Goal: Information Seeking & Learning: Find specific fact

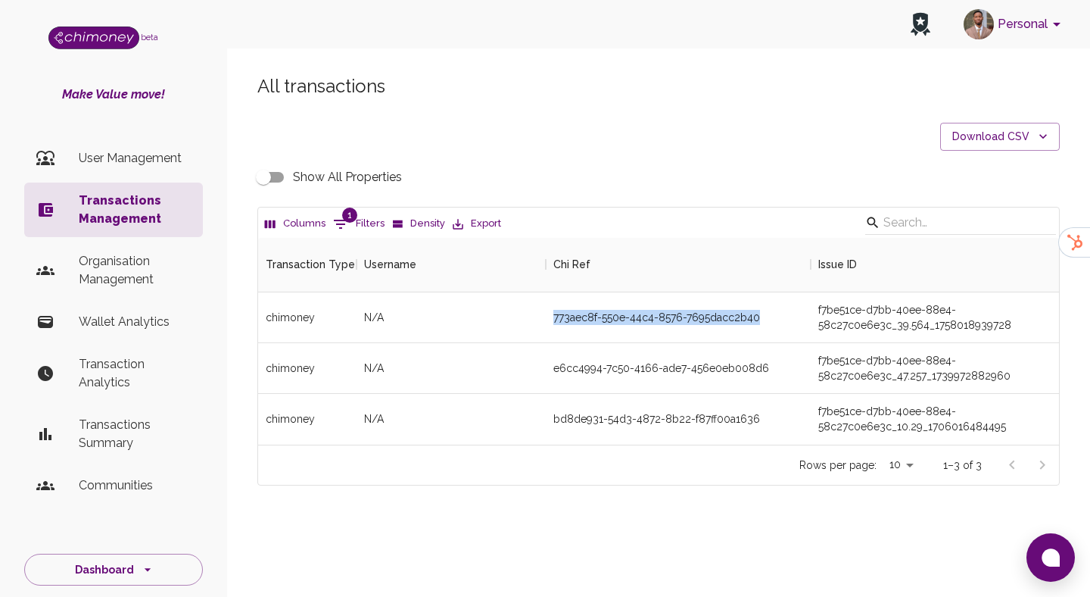
scroll to position [207, 801]
click at [345, 221] on span "1" at bounding box center [349, 214] width 15 height 15
select select "email"
select select "equals"
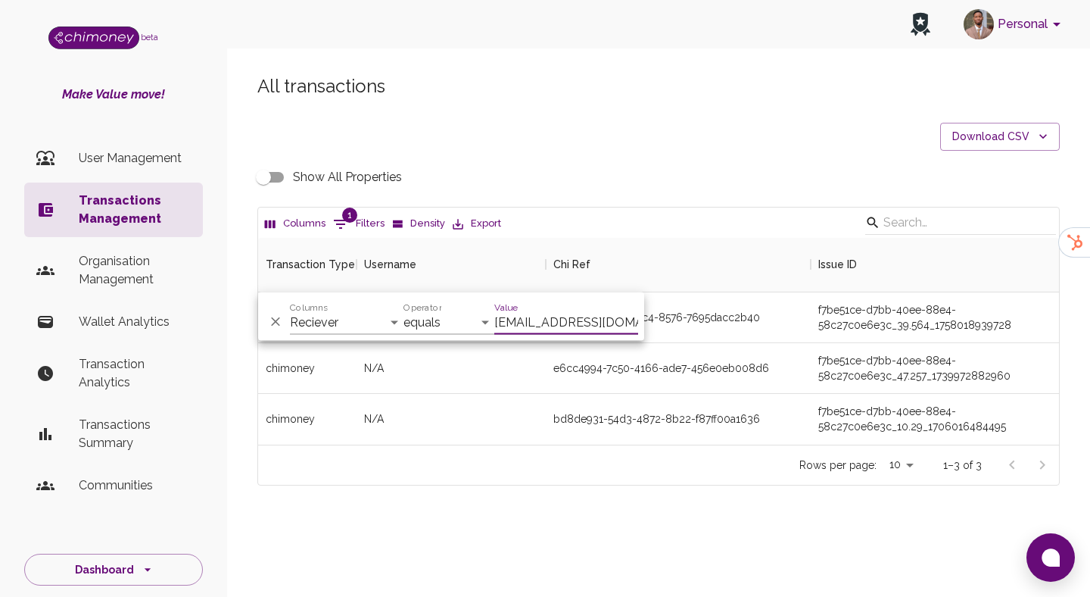
scroll to position [0, 2]
click at [600, 321] on input "[EMAIL_ADDRESS][DOMAIN_NAME]" at bounding box center [566, 322] width 144 height 24
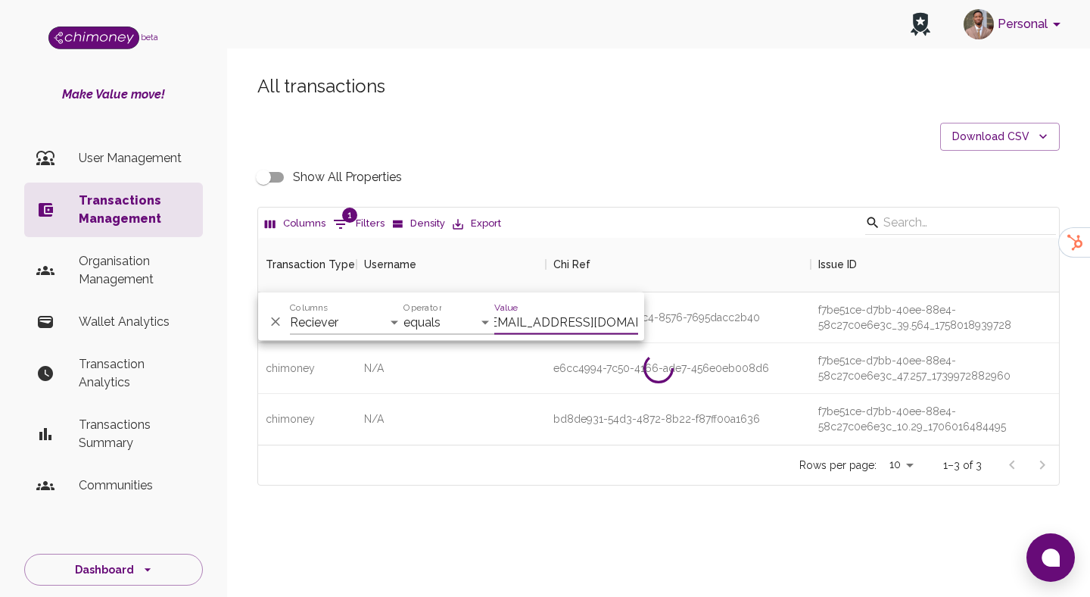
scroll to position [156, 801]
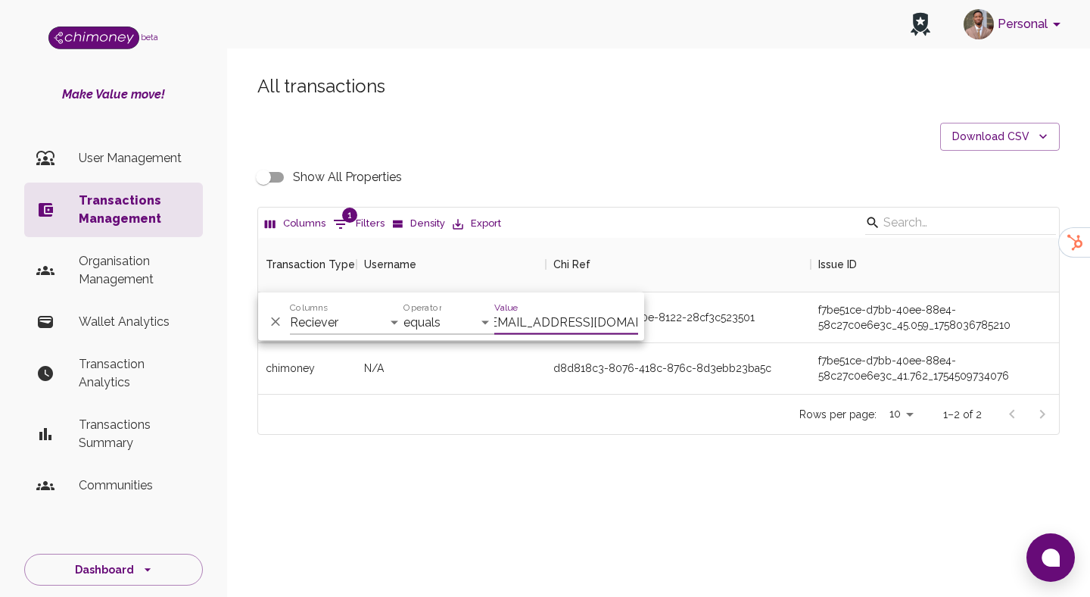
type input "[EMAIL_ADDRESS][DOMAIN_NAME]"
click at [690, 380] on div "d8d818c3-8076-418c-876c-8d3ebb23ba5c" at bounding box center [678, 368] width 265 height 51
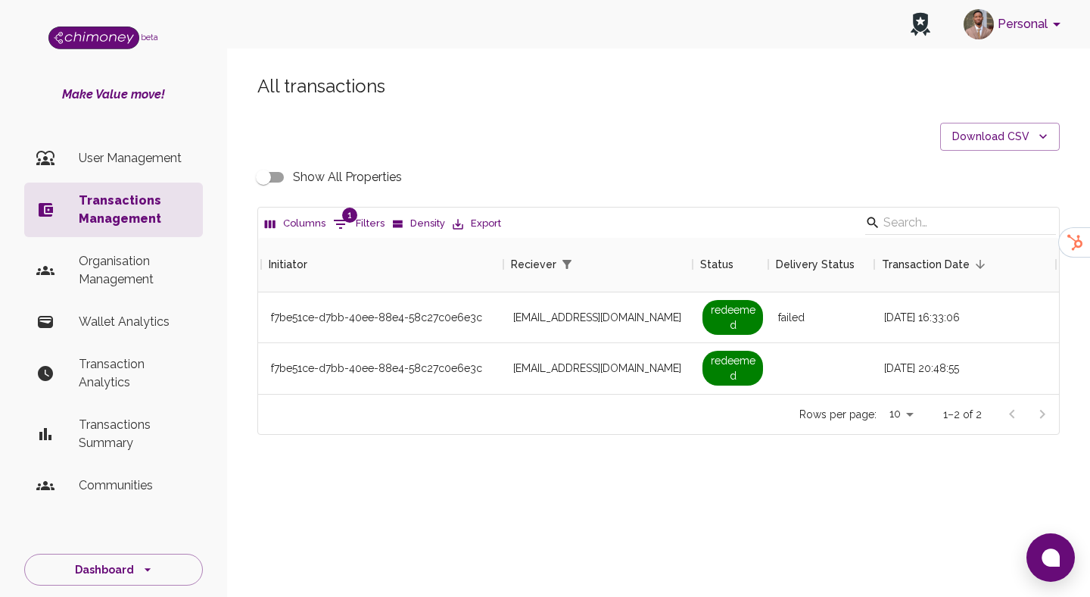
scroll to position [0, 1172]
click at [700, 361] on span "redeemed" at bounding box center [729, 367] width 61 height 35
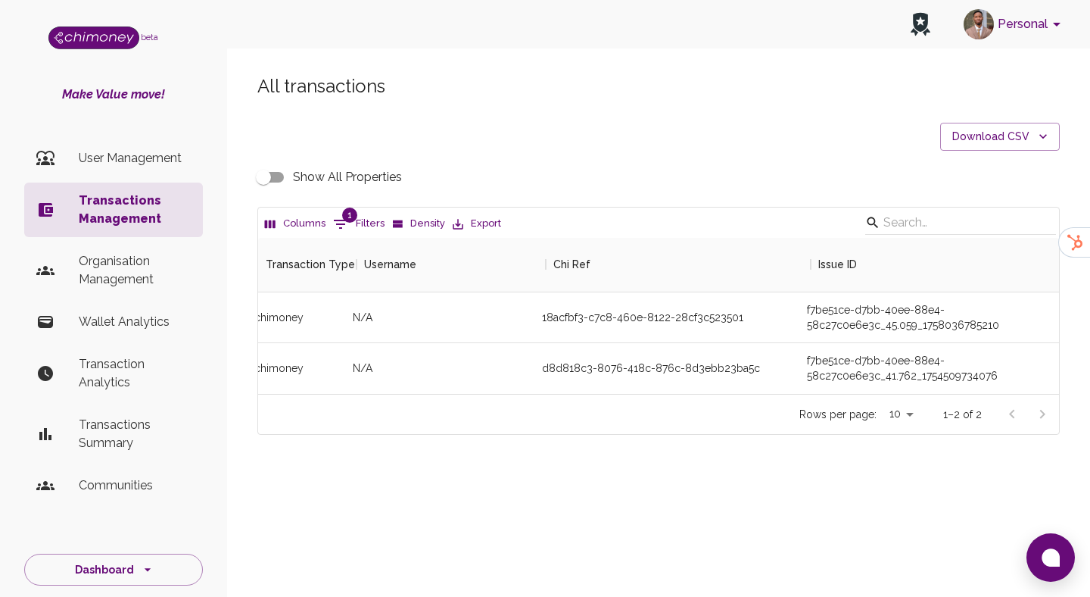
scroll to position [0, 0]
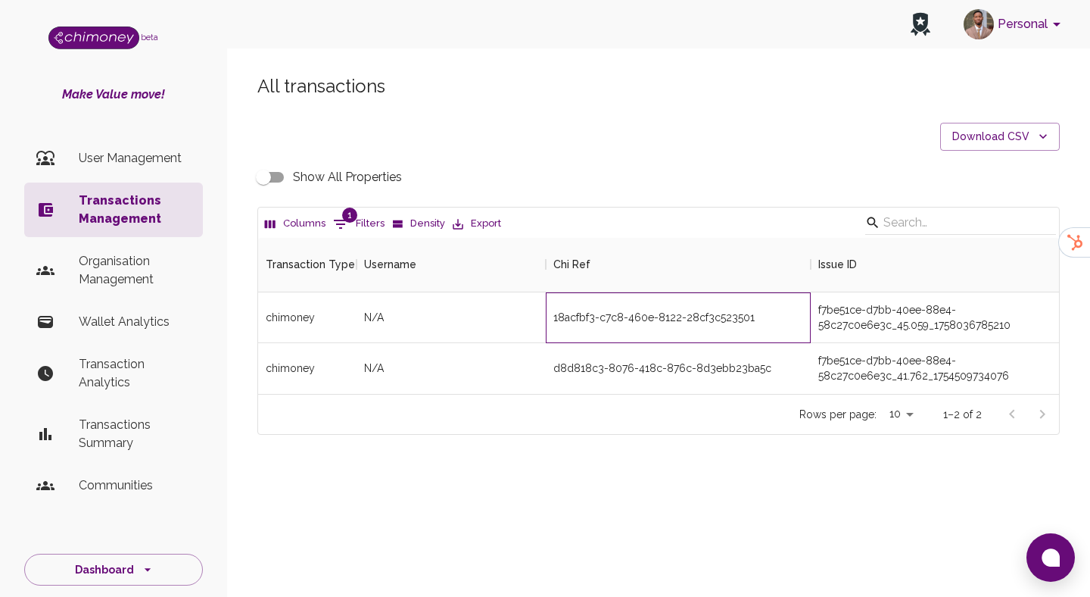
click at [626, 320] on div "18acfbf3-c7c8-460e-8122-28cf3c523501" at bounding box center [653, 317] width 201 height 15
copy div "18acfbf3-c7c8-460e-8122-28cf3c523501"
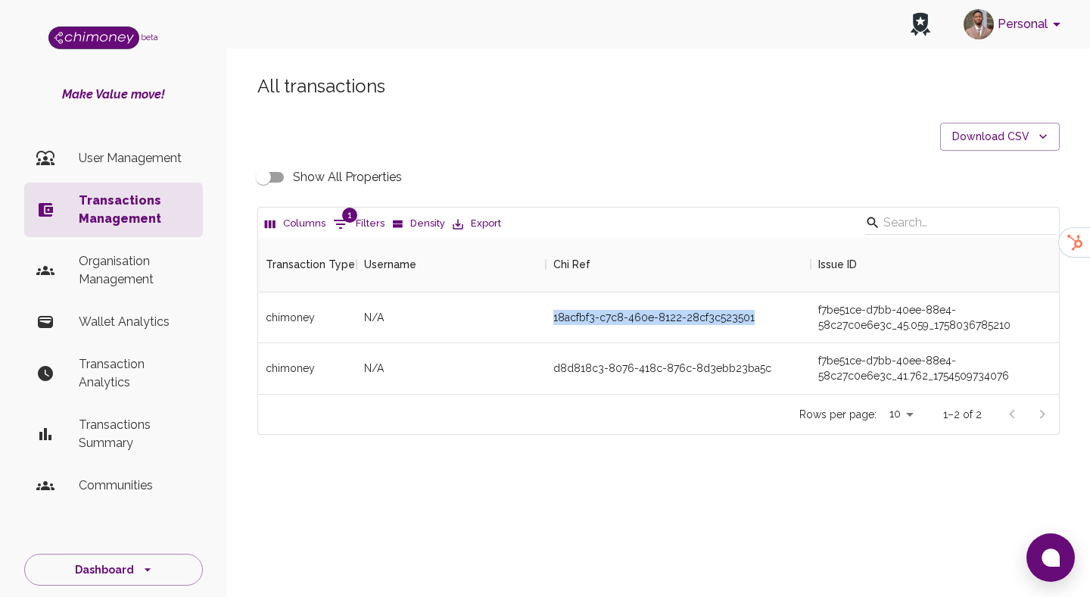
click at [269, 179] on input "Show All Properties" at bounding box center [263, 177] width 86 height 29
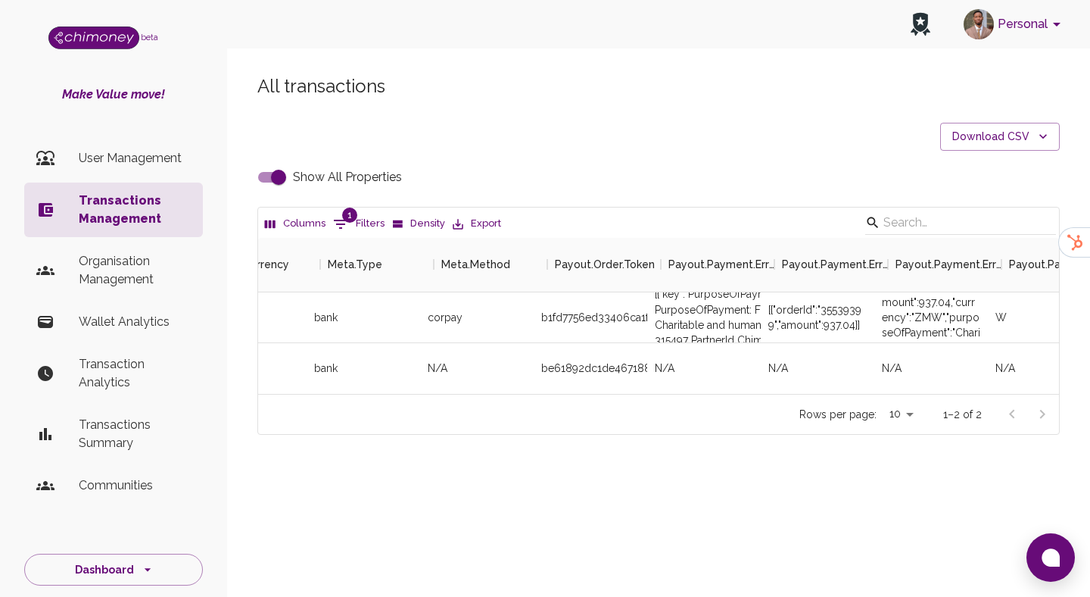
scroll to position [0, 2920]
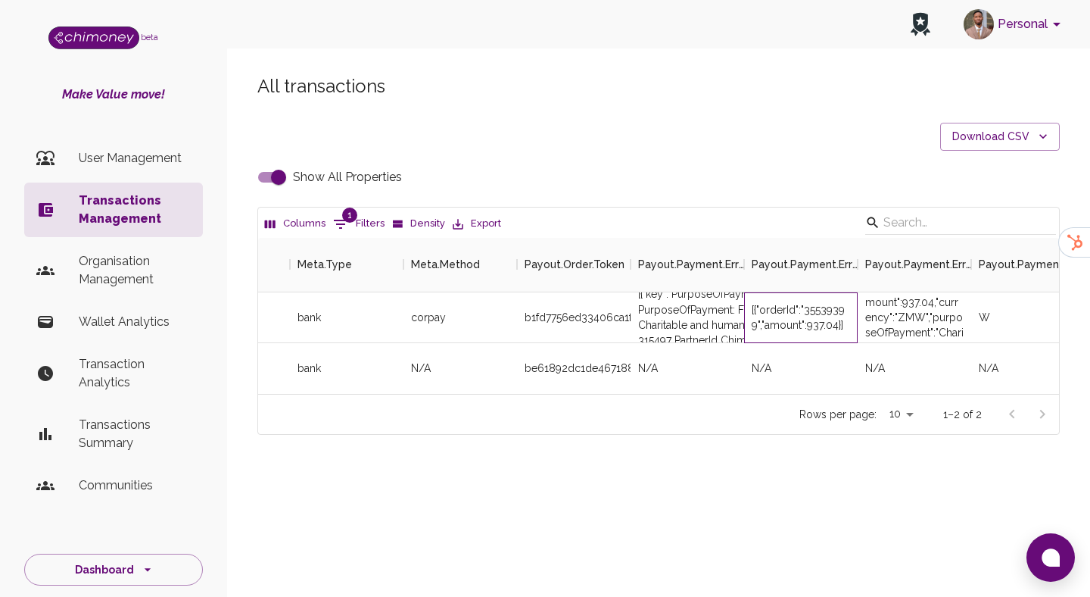
click at [833, 316] on div "[{"orderId":"35539399","amount":937.04}]" at bounding box center [801, 317] width 98 height 30
click at [827, 309] on div "[{"orderId":"35539399","amount":937.04}]" at bounding box center [801, 317] width 98 height 30
click at [812, 312] on div "[{"orderId":"35539399","amount":937.04}]" at bounding box center [801, 317] width 98 height 30
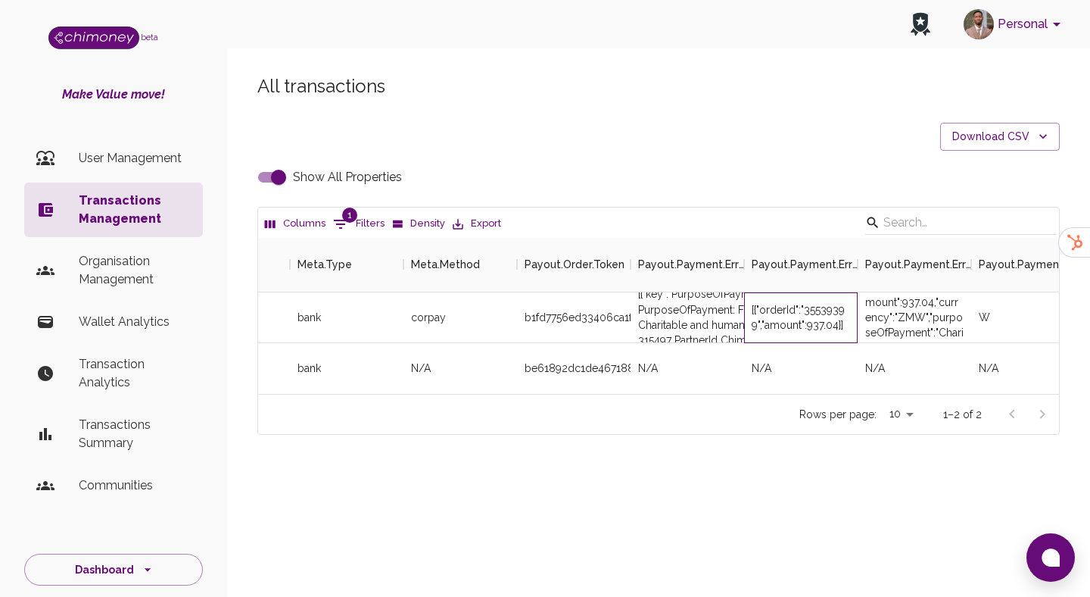
click at [812, 312] on div "[{"orderId":"35539399","amount":937.04}]" at bounding box center [801, 317] width 98 height 30
drag, startPoint x: 843, startPoint y: 294, endPoint x: 899, endPoint y: 142, distance: 161.4
click at [843, 292] on div "[{"orderId":"35539399","amount":937.04}]" at bounding box center [801, 317] width 114 height 51
click at [278, 170] on input "Show All Properties" at bounding box center [278, 177] width 86 height 29
checkbox input "false"
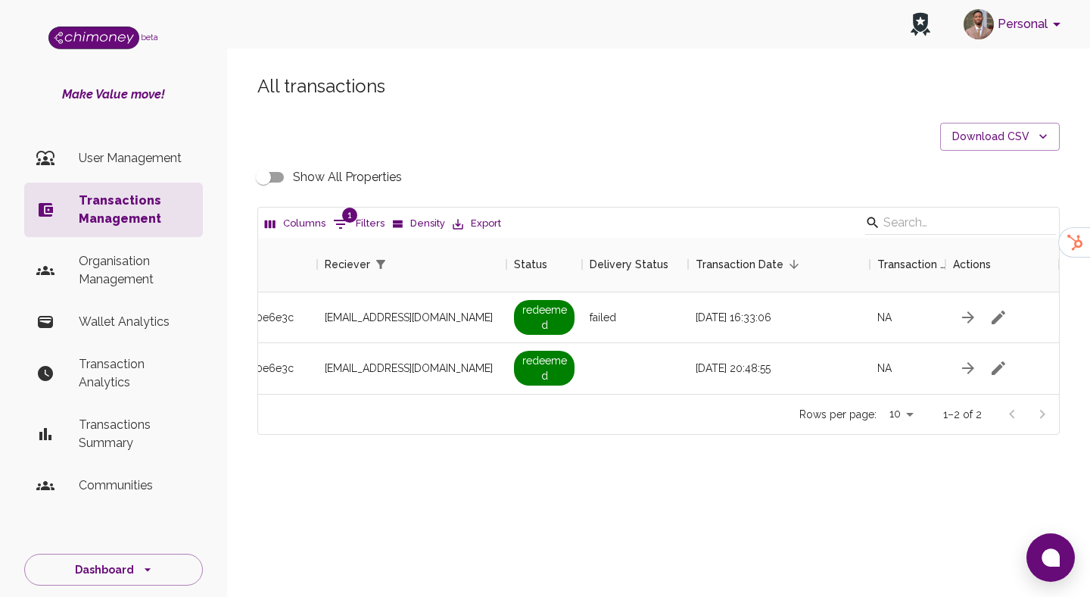
scroll to position [0, 1319]
click at [465, 316] on div "[EMAIL_ADDRESS][DOMAIN_NAME]" at bounding box center [411, 317] width 189 height 51
click at [435, 319] on span "[EMAIL_ADDRESS][DOMAIN_NAME]" at bounding box center [409, 317] width 168 height 15
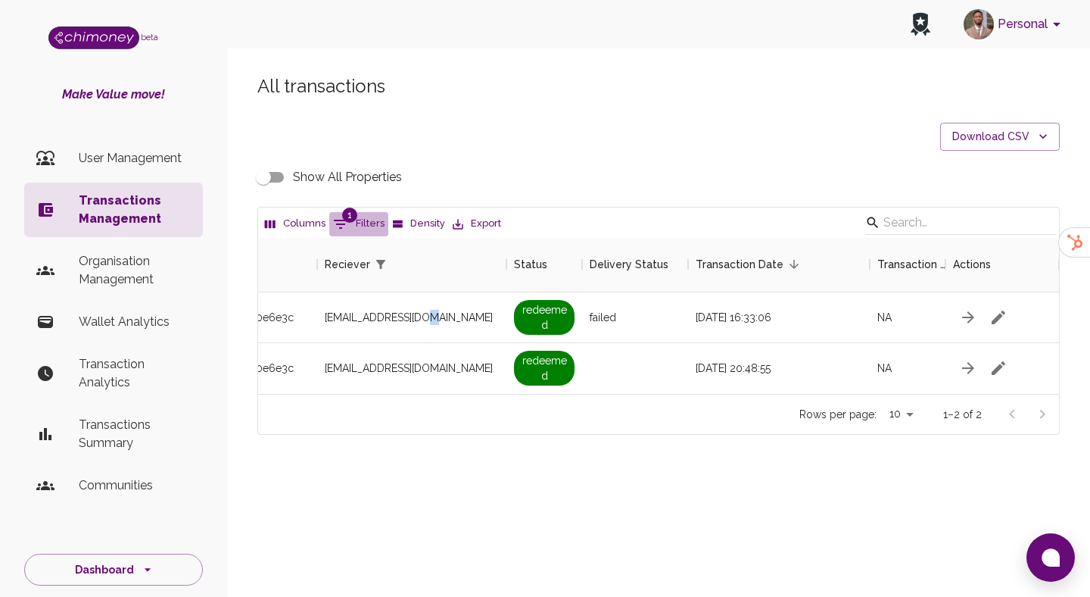
click at [354, 226] on button "1 Filters" at bounding box center [358, 224] width 59 height 24
select select "email"
select select "equals"
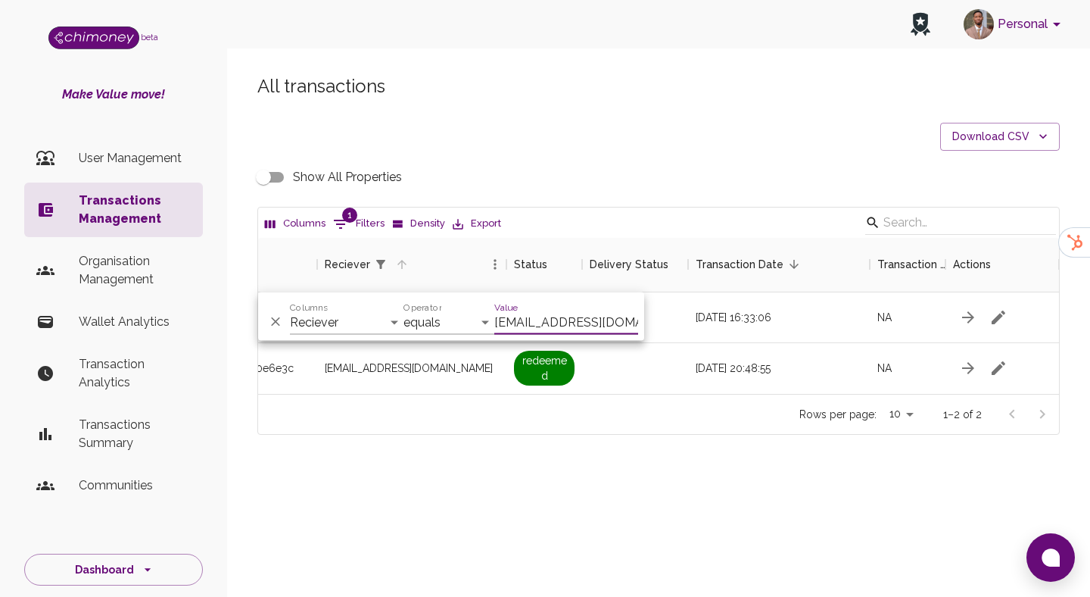
scroll to position [0, 8]
click at [520, 318] on input "[EMAIL_ADDRESS][DOMAIN_NAME]" at bounding box center [566, 322] width 144 height 24
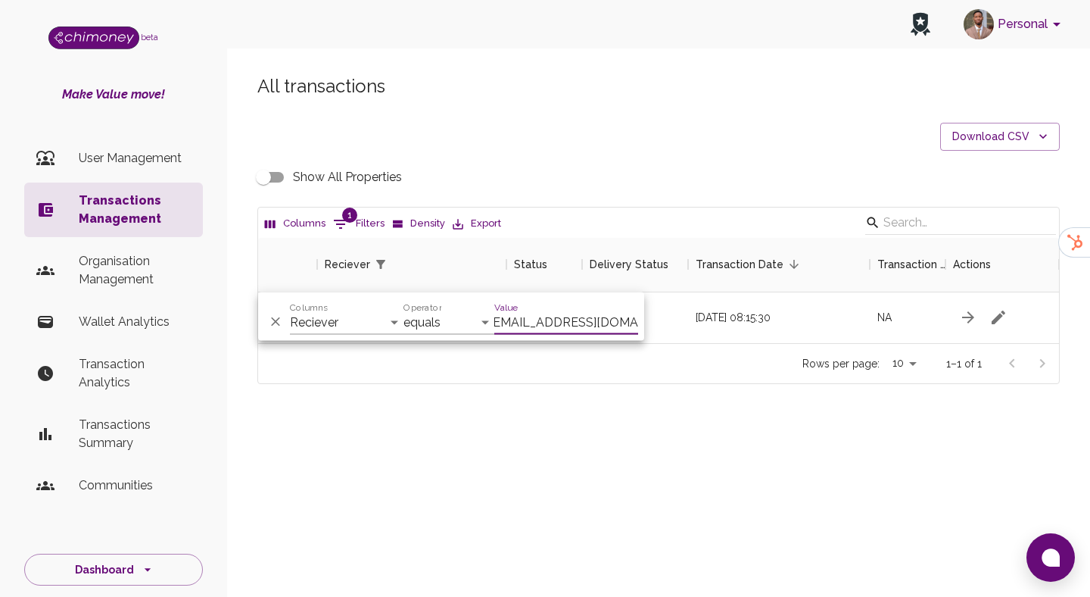
scroll to position [105, 801]
type input "[EMAIL_ADDRESS][DOMAIN_NAME]"
click at [707, 308] on div "[DATE] 08:15:30" at bounding box center [779, 317] width 182 height 51
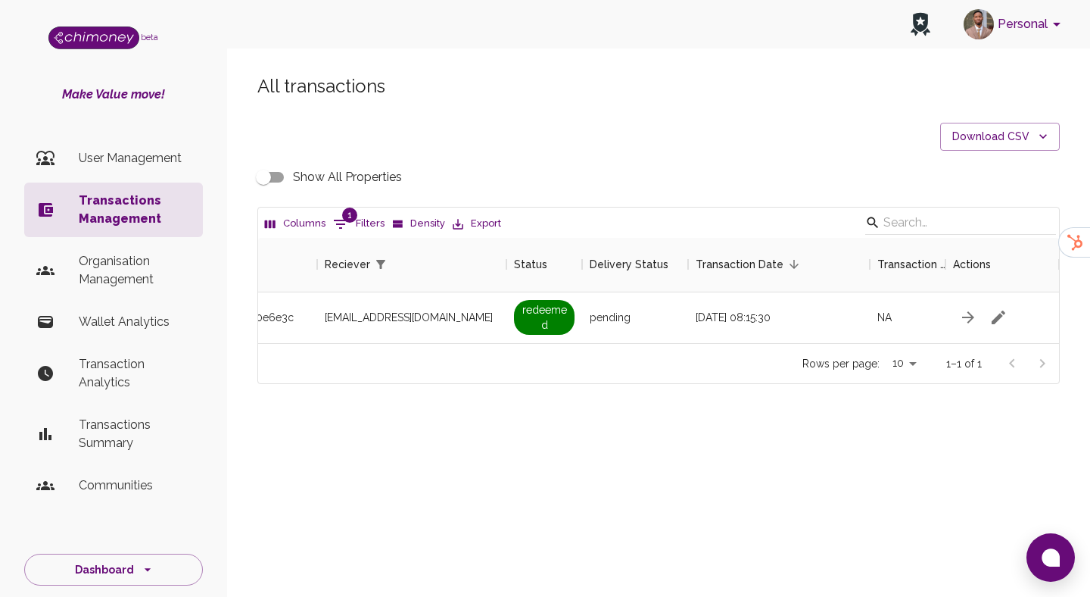
click at [285, 181] on input "Show All Properties" at bounding box center [263, 177] width 86 height 29
checkbox input "true"
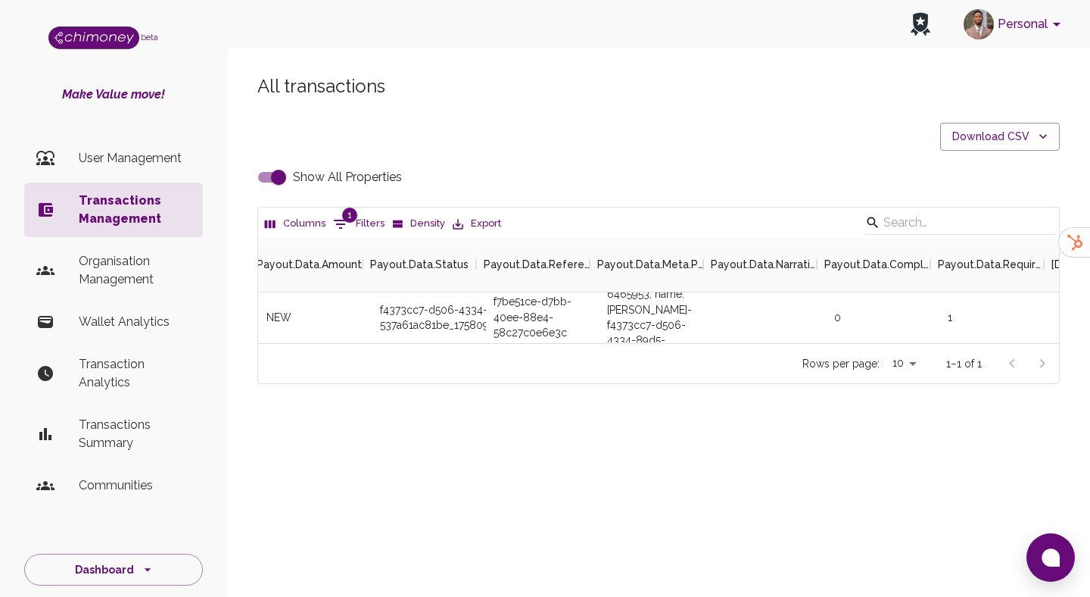
scroll to position [0, 4097]
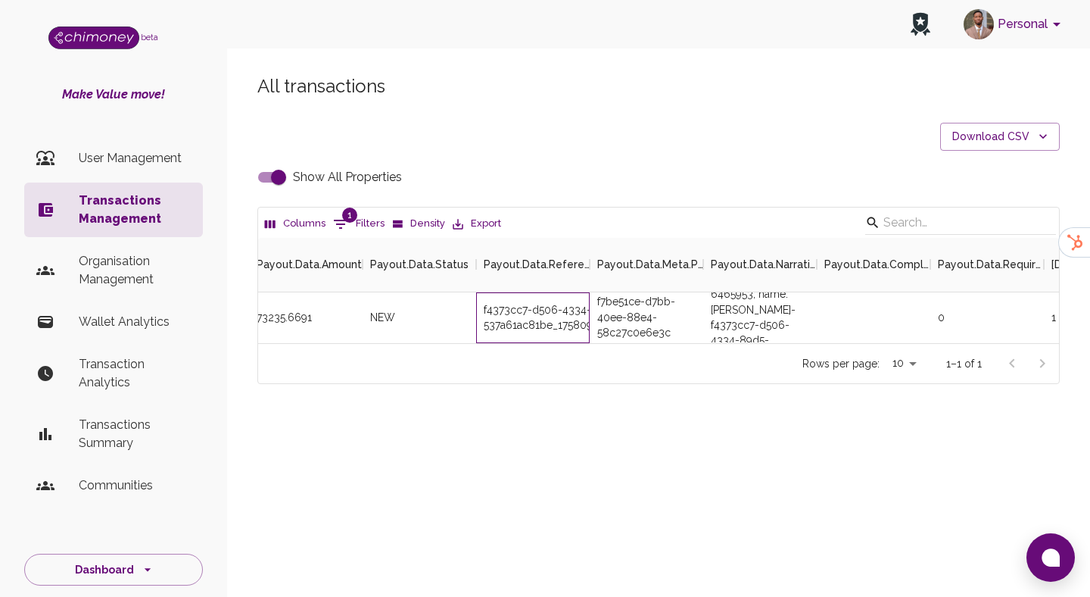
click at [534, 313] on div "f4373cc7-d506-4334-89d5-537a61ac81be_1758093489744" at bounding box center [533, 317] width 114 height 51
copy div "f4373cc7-d506-4334-89d5-537a61ac81be_1758093489744"
